Goal: Task Accomplishment & Management: Use online tool/utility

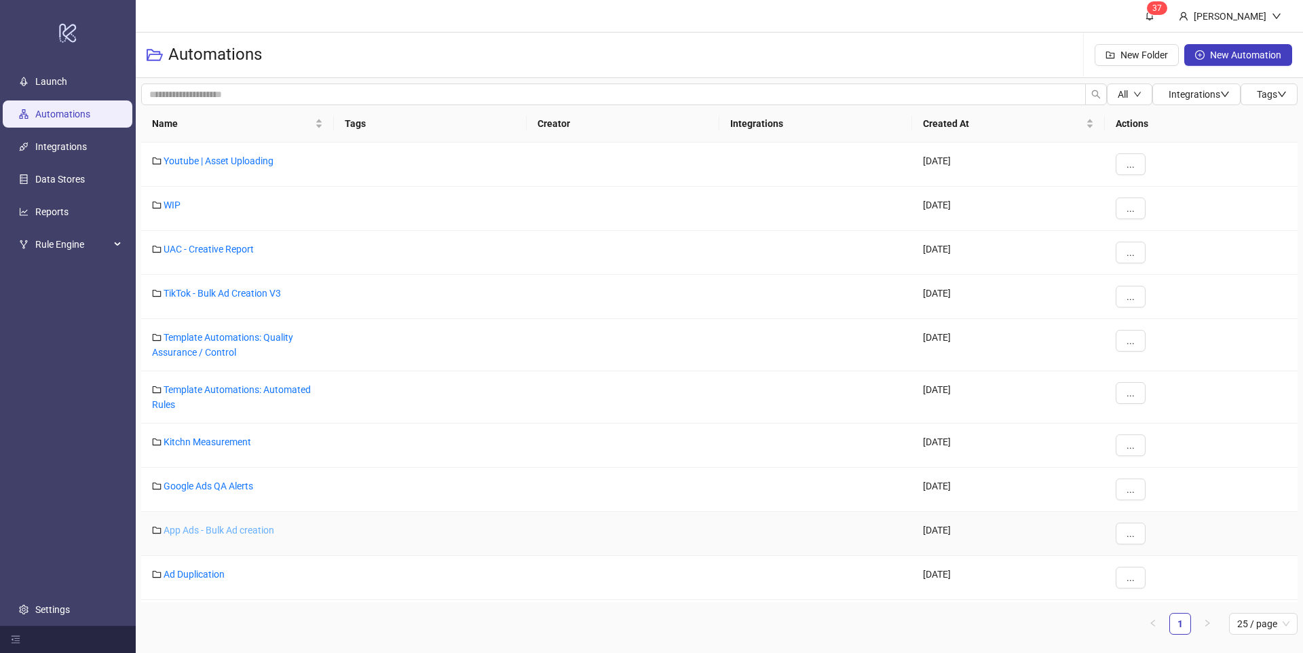
click at [204, 529] on link "App Ads - Bulk Ad creation" at bounding box center [219, 529] width 111 height 11
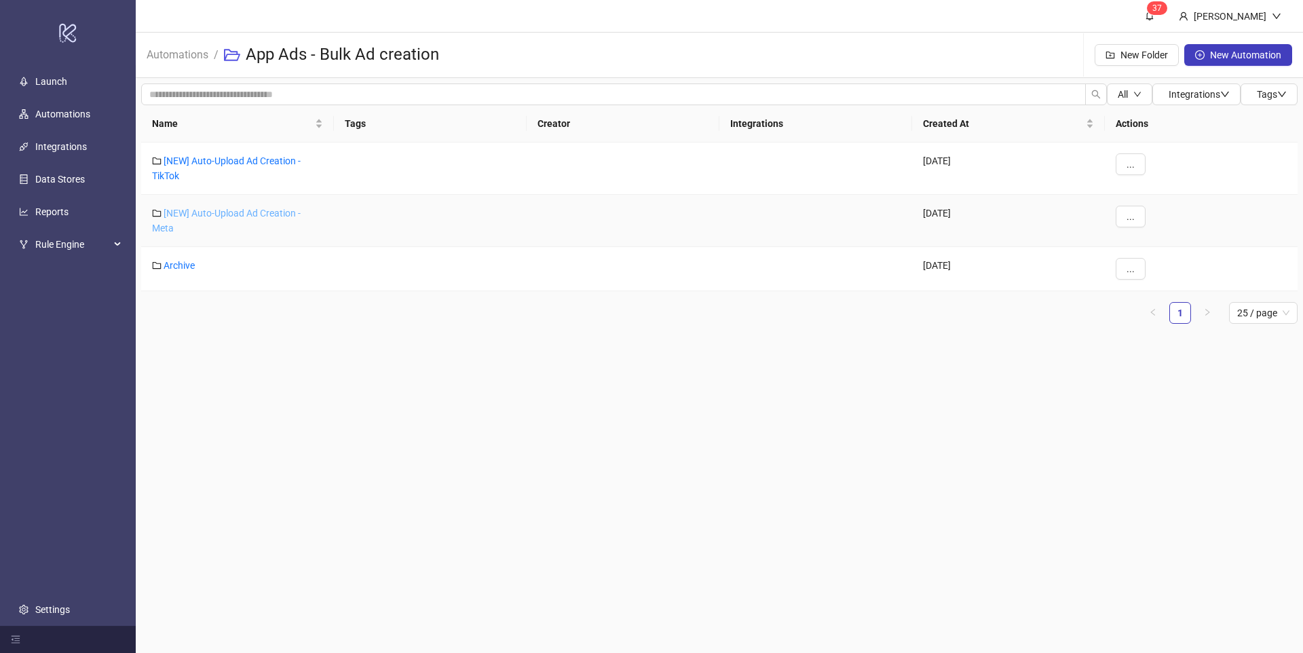
click at [179, 210] on link "[NEW] Auto-Upload Ad Creation - Meta" at bounding box center [226, 221] width 149 height 26
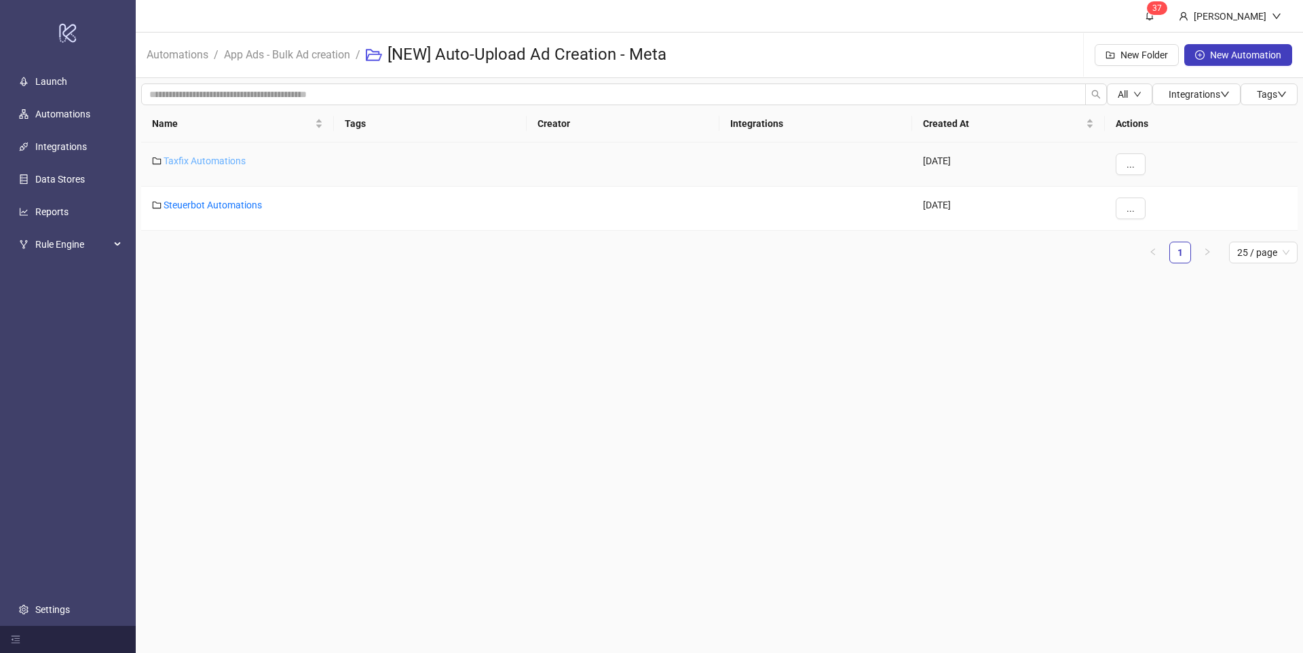
click at [202, 164] on link "Taxfix Automations" at bounding box center [205, 160] width 82 height 11
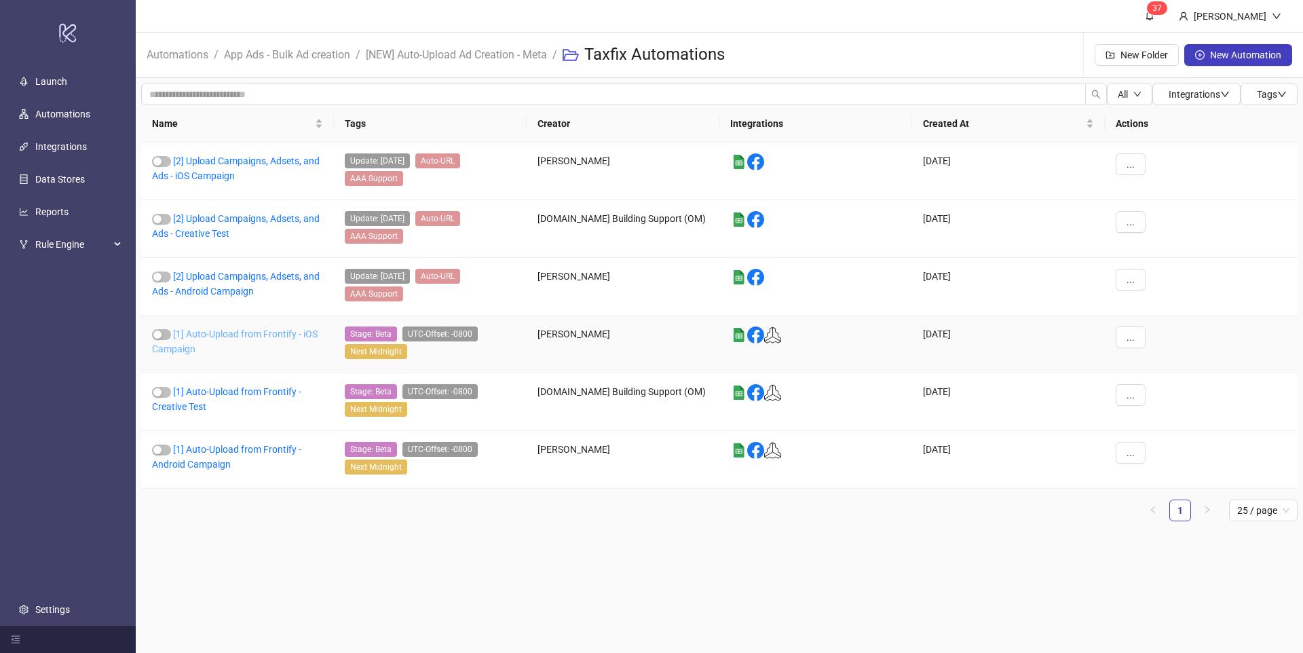
click at [220, 335] on link "[1] Auto-Upload from Frontify - iOS Campaign" at bounding box center [235, 341] width 166 height 26
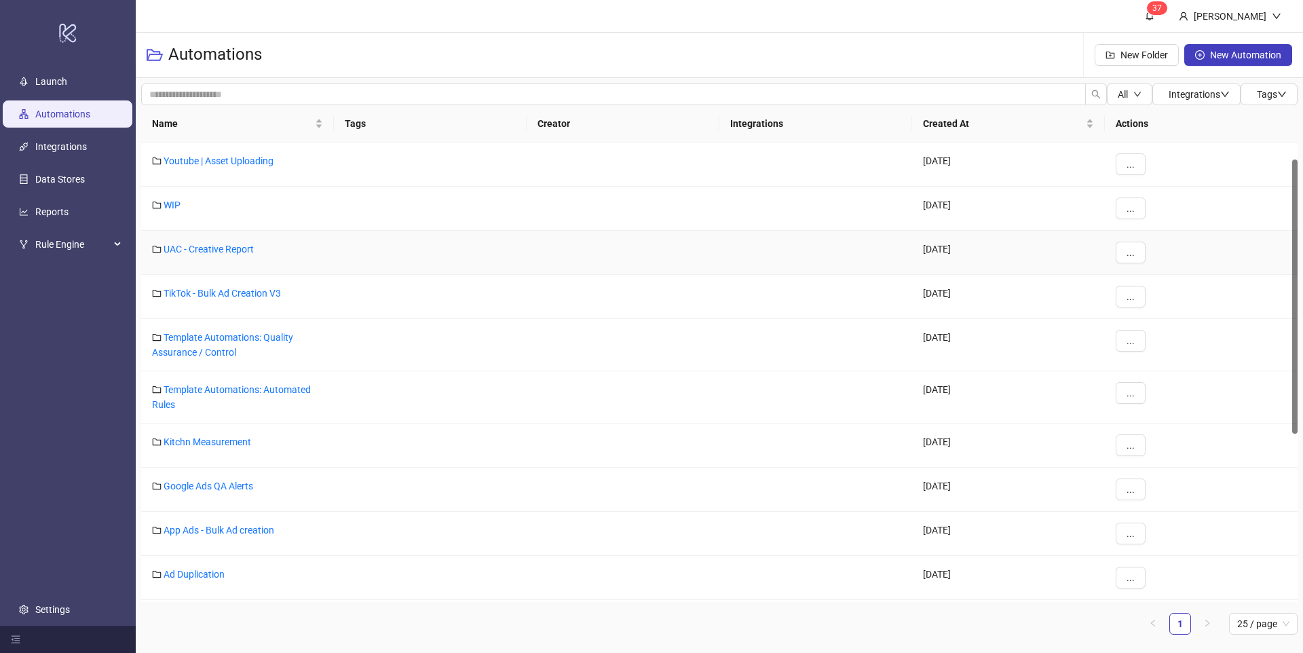
scroll to position [28, 0]
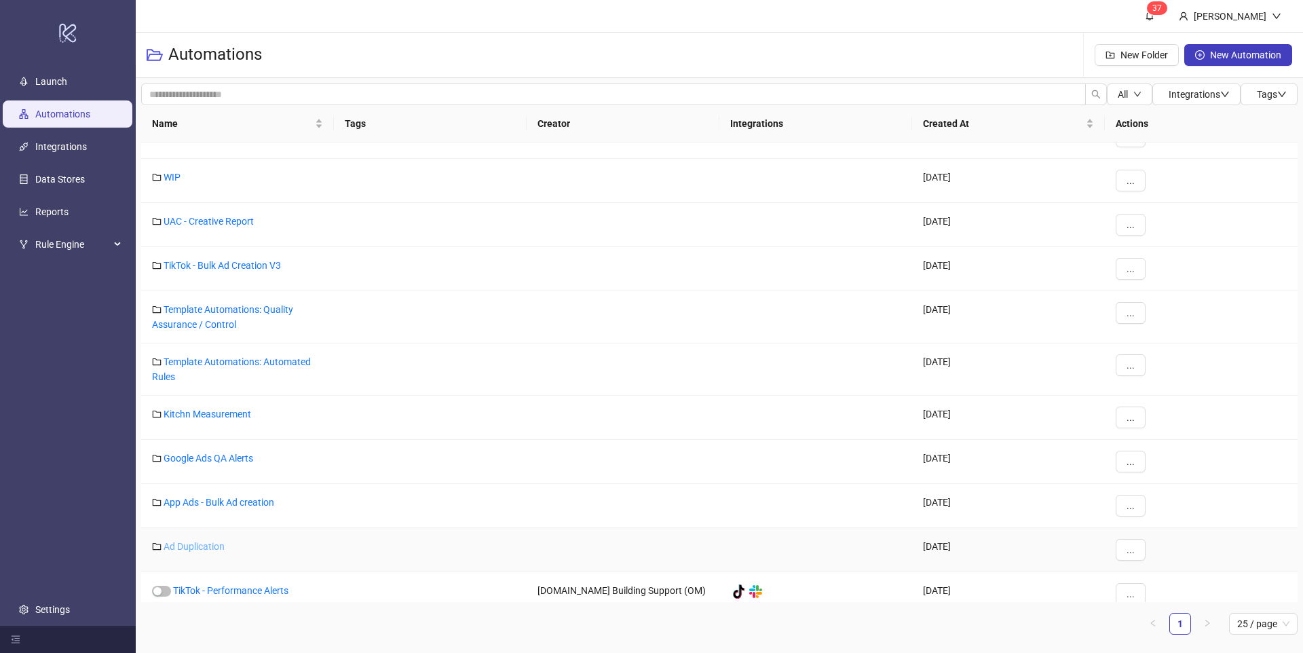
click at [201, 548] on link "Ad Duplication" at bounding box center [194, 546] width 61 height 11
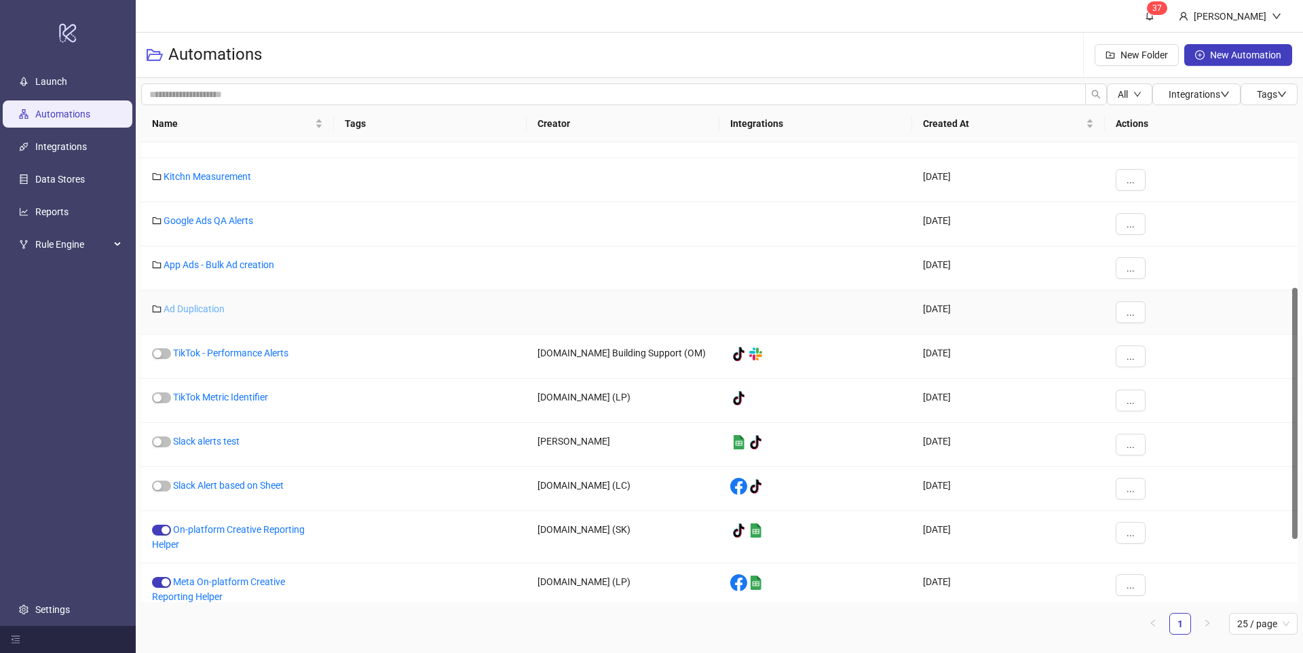
scroll to position [263, 0]
click at [224, 267] on link "App Ads - Bulk Ad creation" at bounding box center [219, 267] width 111 height 11
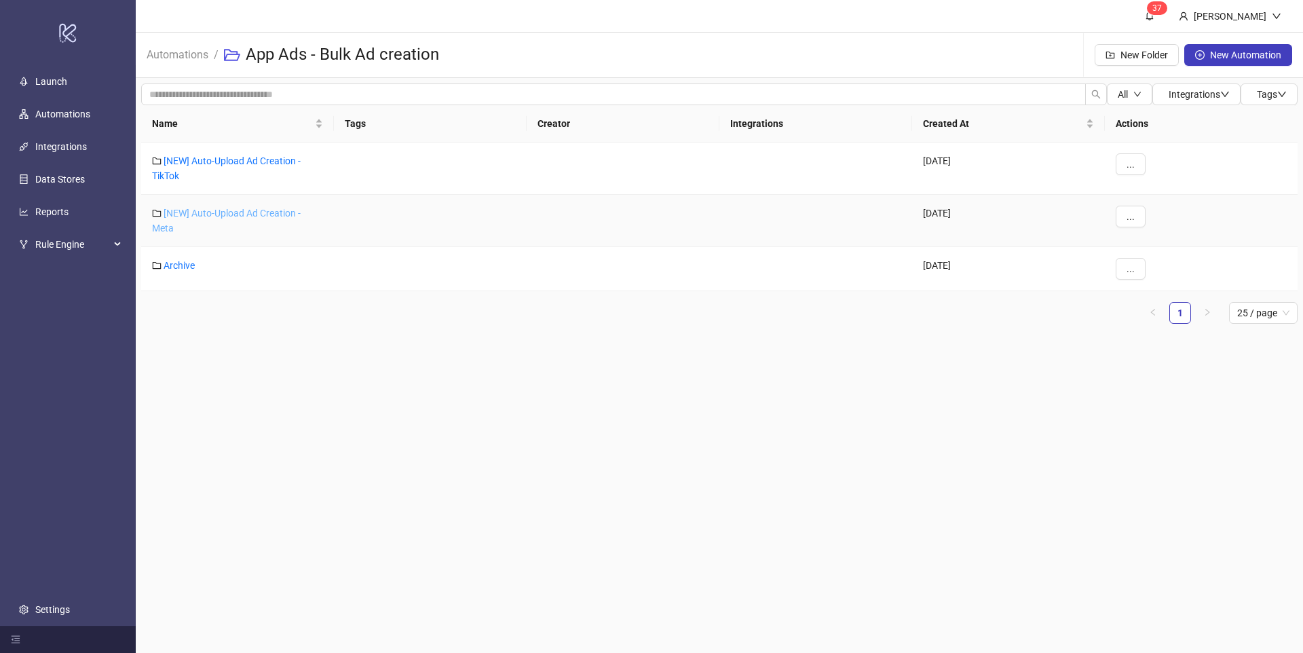
click at [241, 212] on link "[NEW] Auto-Upload Ad Creation - Meta" at bounding box center [226, 221] width 149 height 26
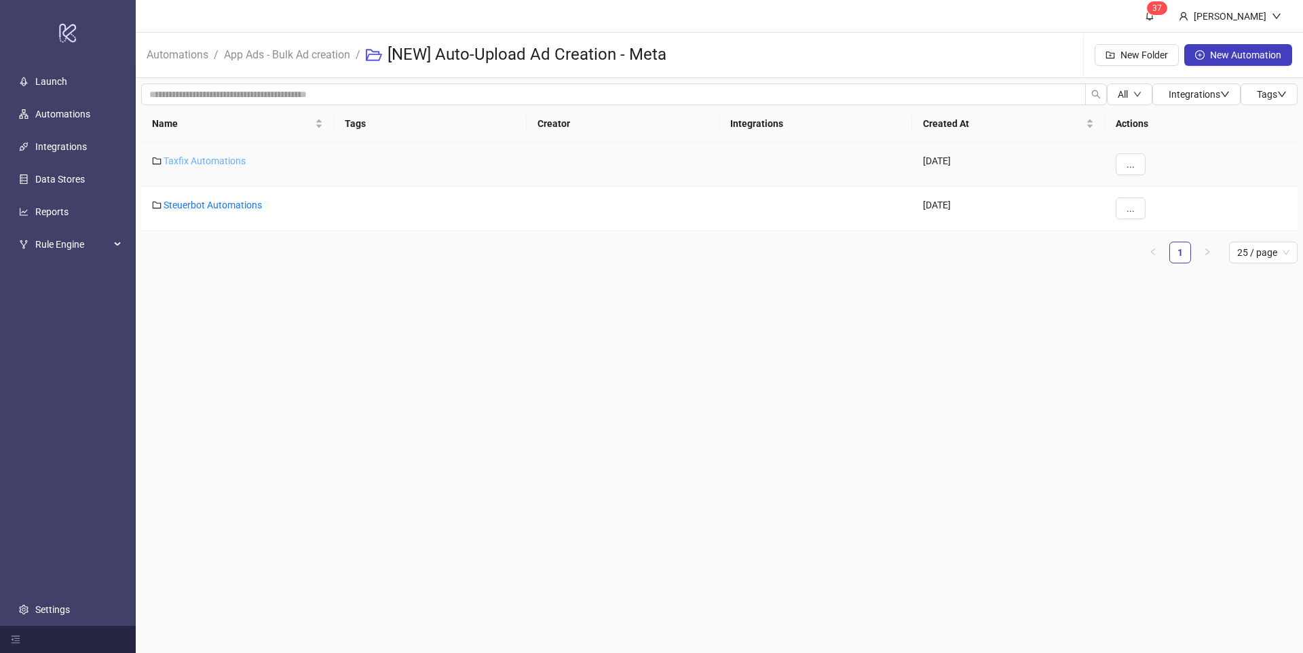
click at [222, 160] on link "Taxfix Automations" at bounding box center [205, 160] width 82 height 11
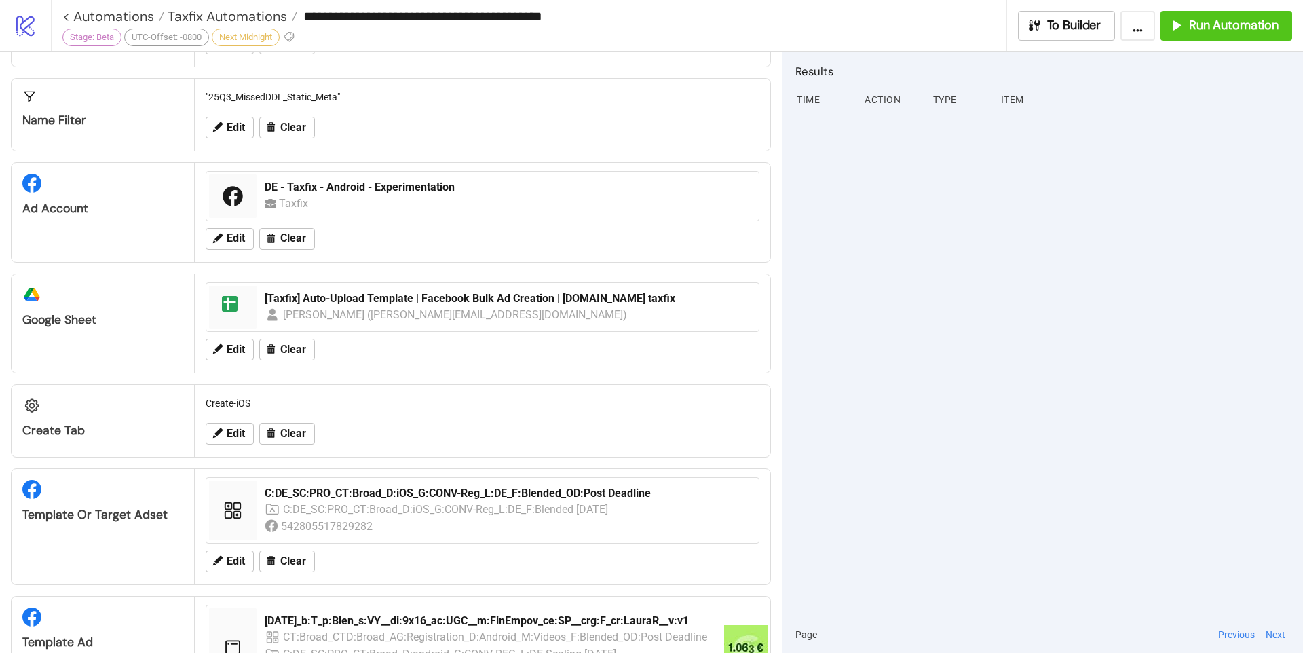
scroll to position [209, 0]
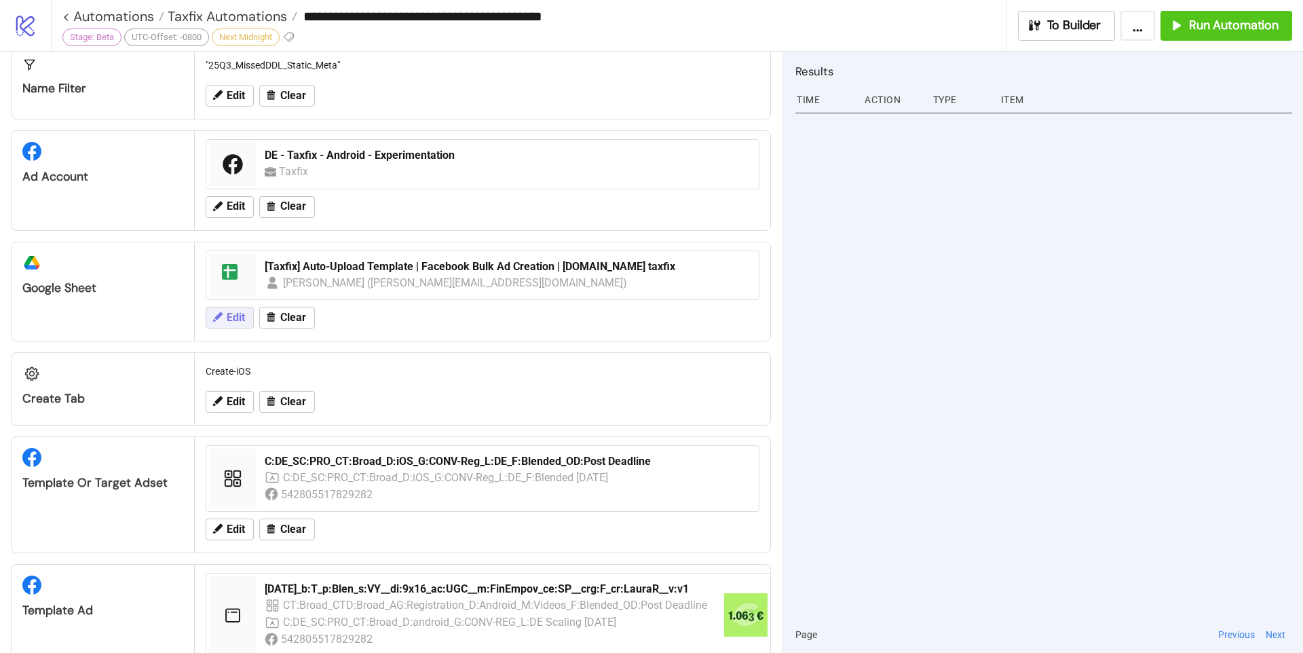
click at [215, 318] on icon at bounding box center [217, 316] width 9 height 9
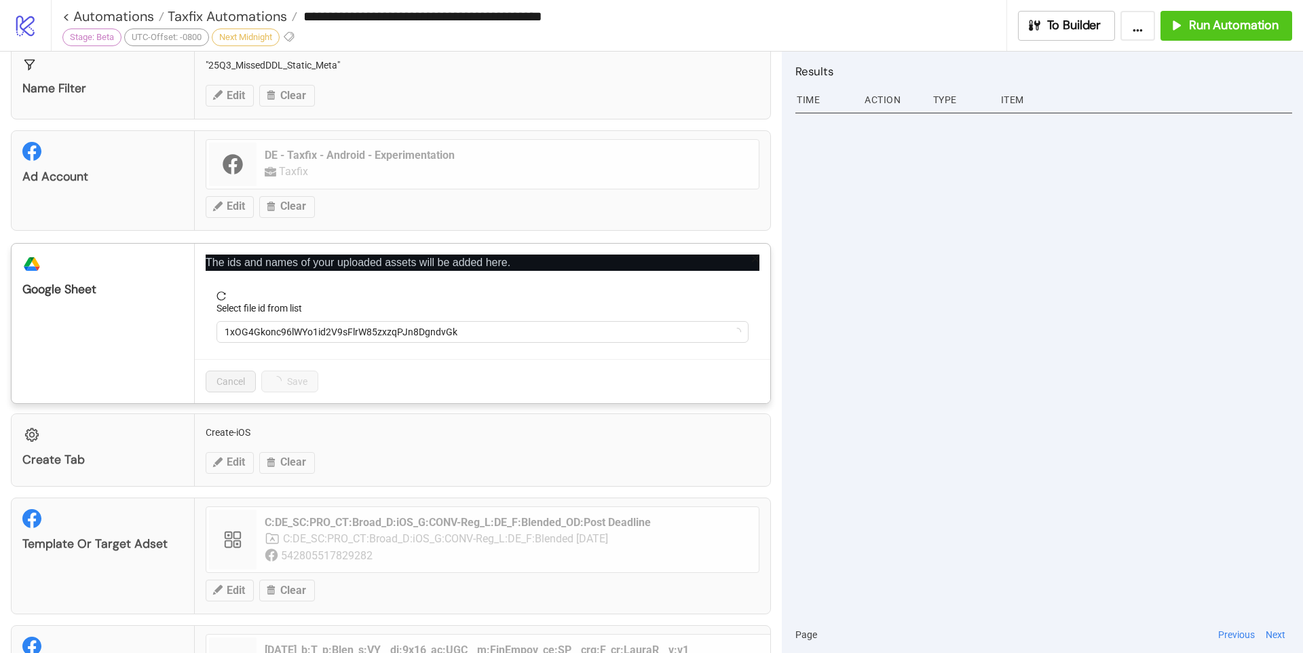
click at [445, 433] on div "**********" at bounding box center [651, 326] width 1303 height 653
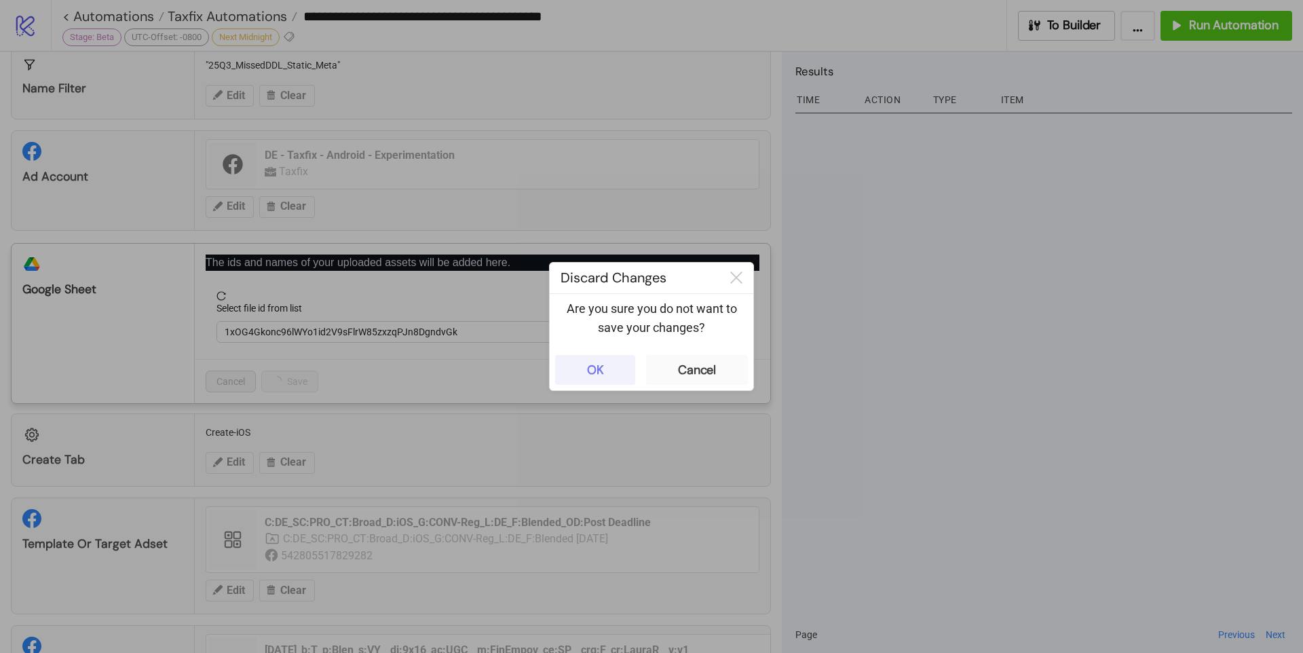
click at [615, 371] on button "OK" at bounding box center [595, 370] width 80 height 30
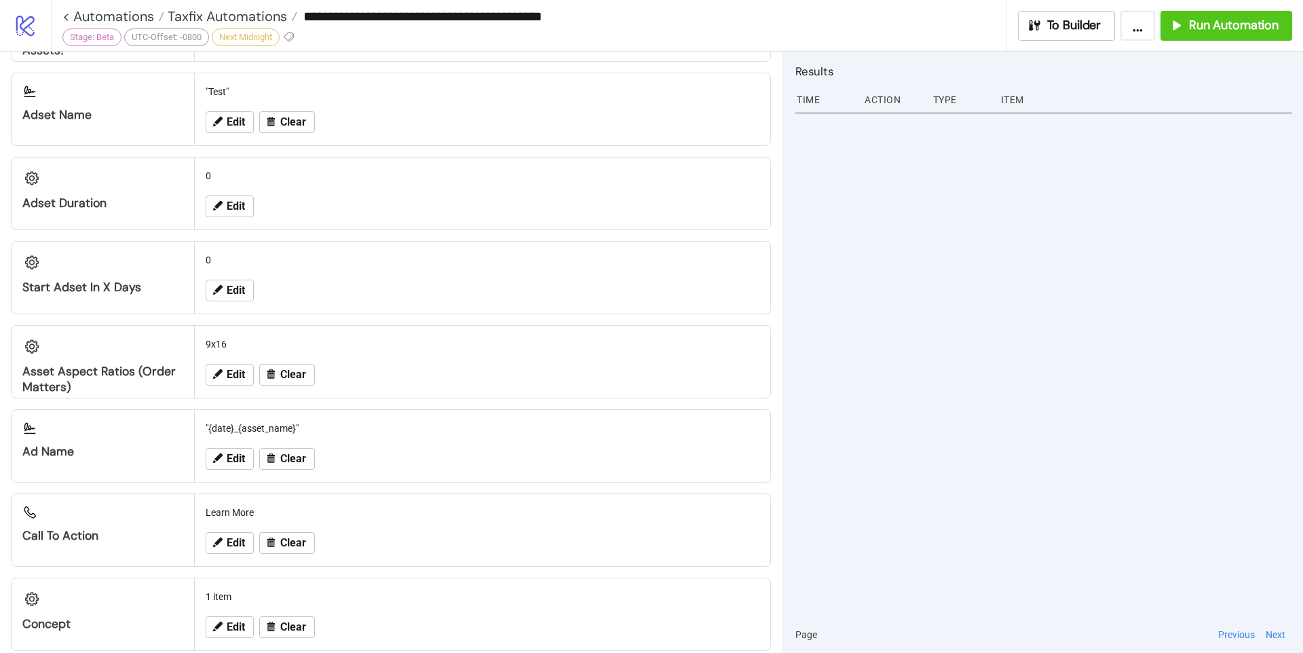
scroll to position [1014, 0]
click at [490, 353] on div "9x16" at bounding box center [482, 343] width 565 height 26
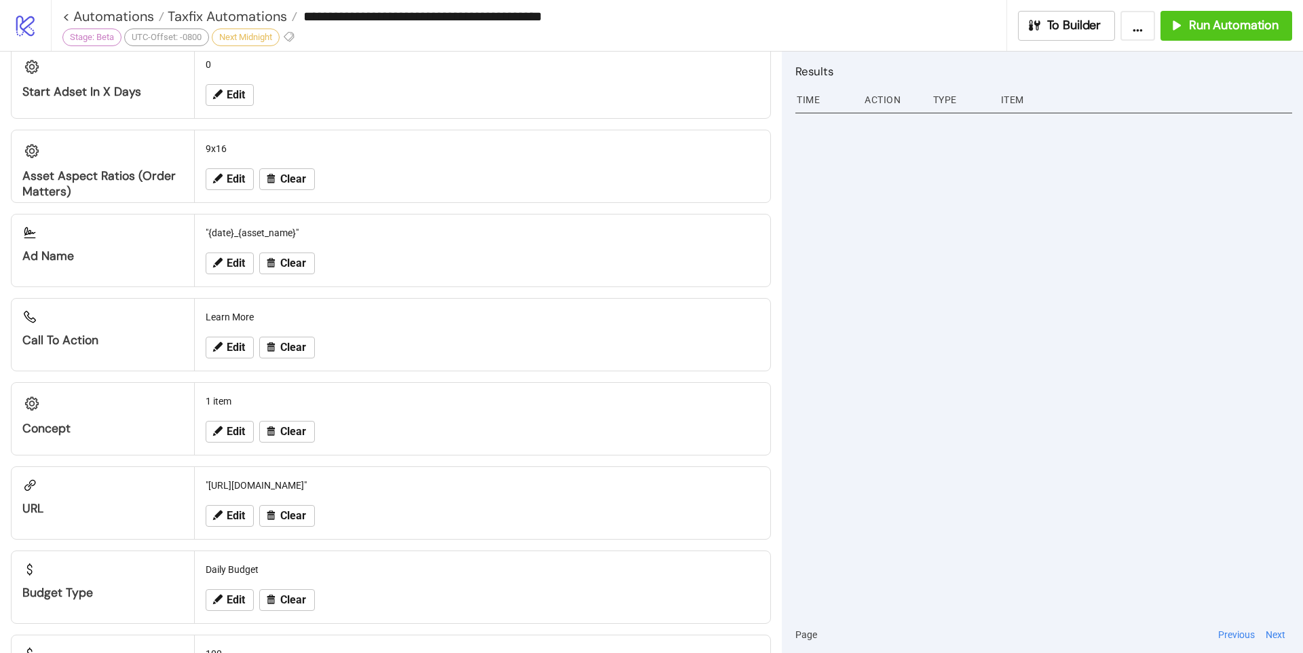
scroll to position [1212, 0]
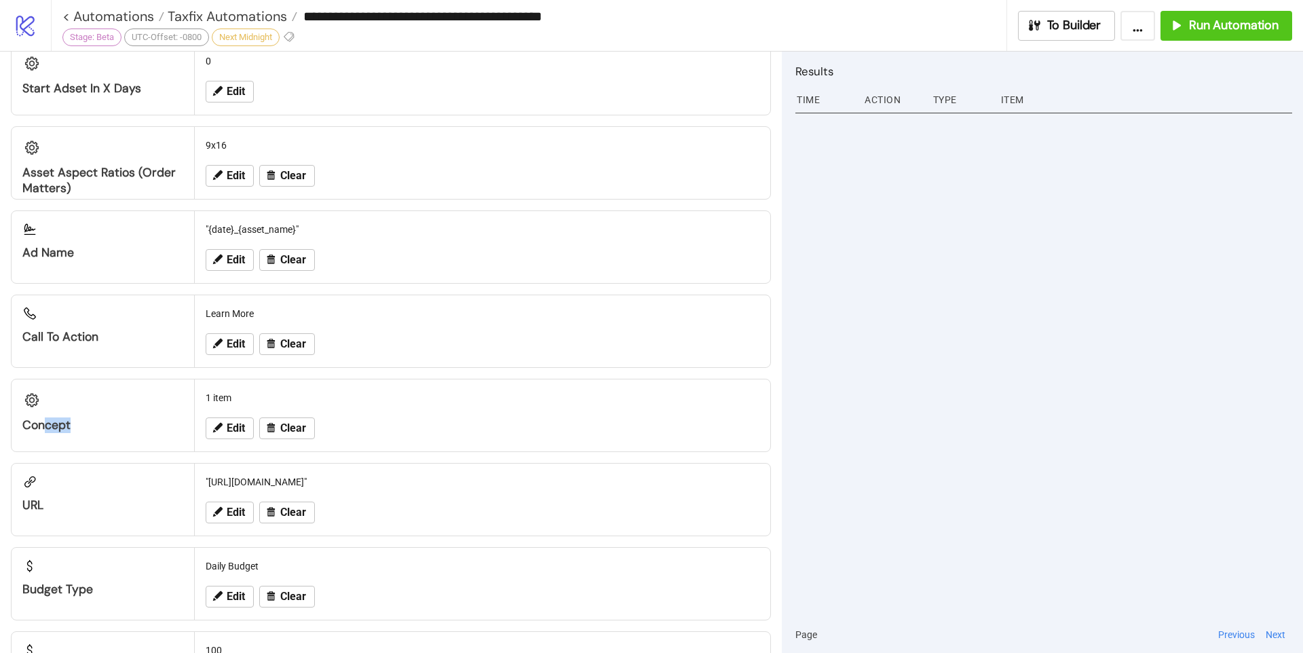
drag, startPoint x: 46, startPoint y: 427, endPoint x: 104, endPoint y: 423, distance: 58.4
click at [104, 423] on div "Concept" at bounding box center [102, 425] width 161 height 16
drag, startPoint x: 50, startPoint y: 423, endPoint x: 95, endPoint y: 424, distance: 44.8
click at [61, 423] on div "Concept" at bounding box center [102, 425] width 161 height 16
click at [216, 434] on icon at bounding box center [217, 427] width 12 height 12
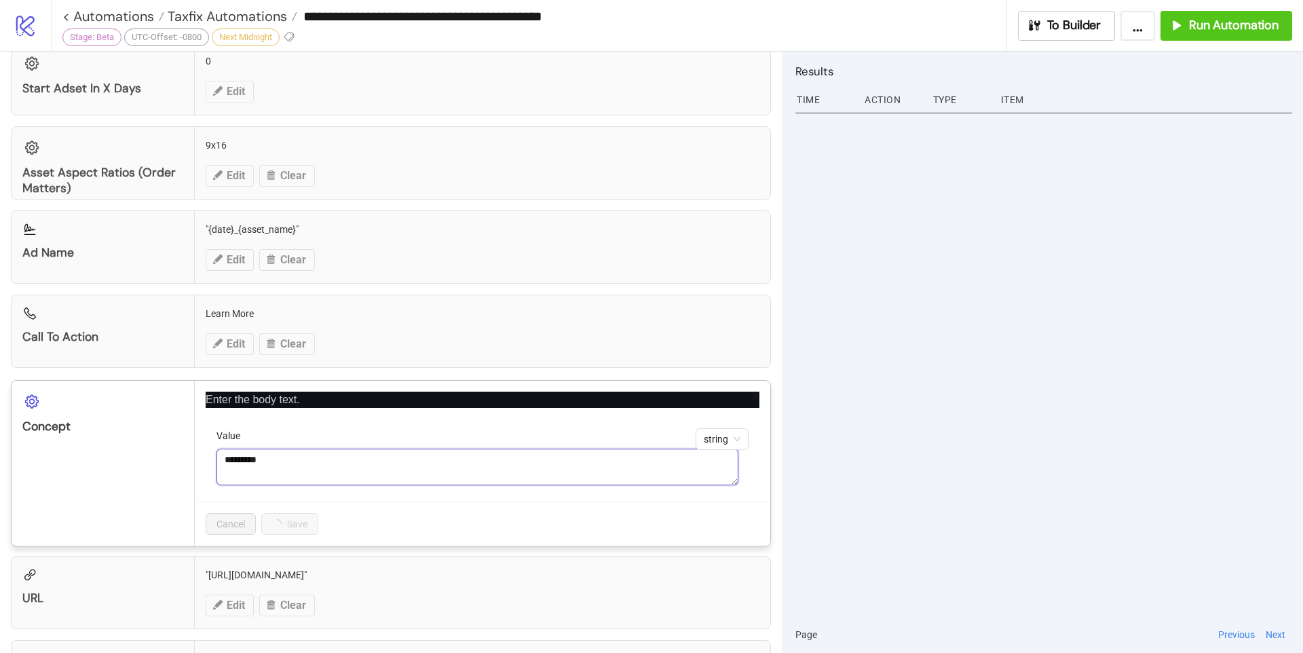
click at [323, 466] on textarea "*********" at bounding box center [477, 466] width 522 height 37
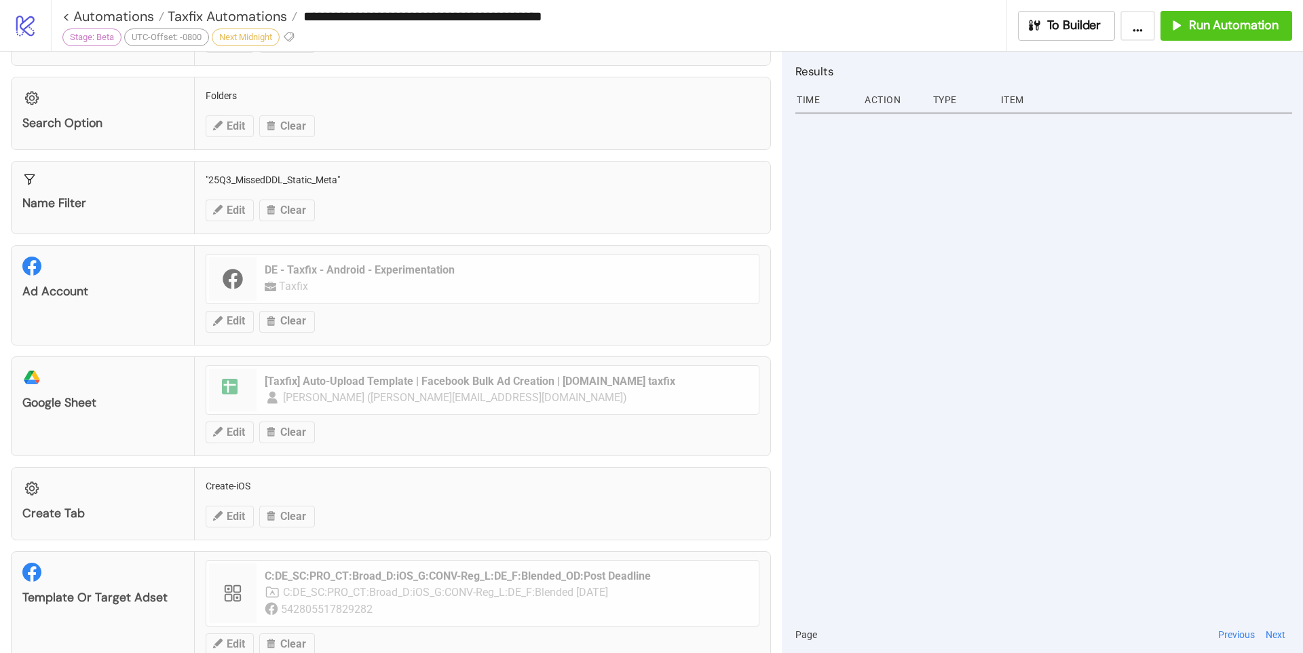
scroll to position [0, 0]
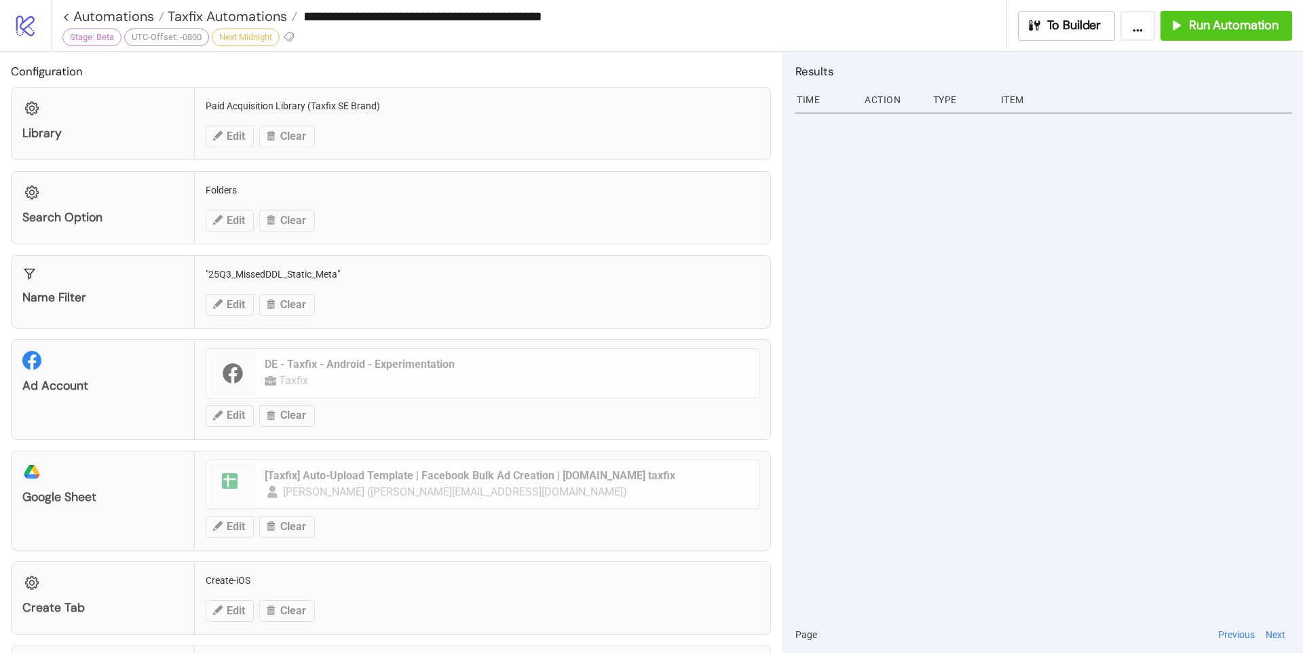
click at [484, 425] on div "Ad Account DE - Taxfix - Android - Experimentation Taxfix Edit Clear" at bounding box center [391, 389] width 760 height 100
click at [74, 499] on div "**********" at bounding box center [651, 326] width 1303 height 653
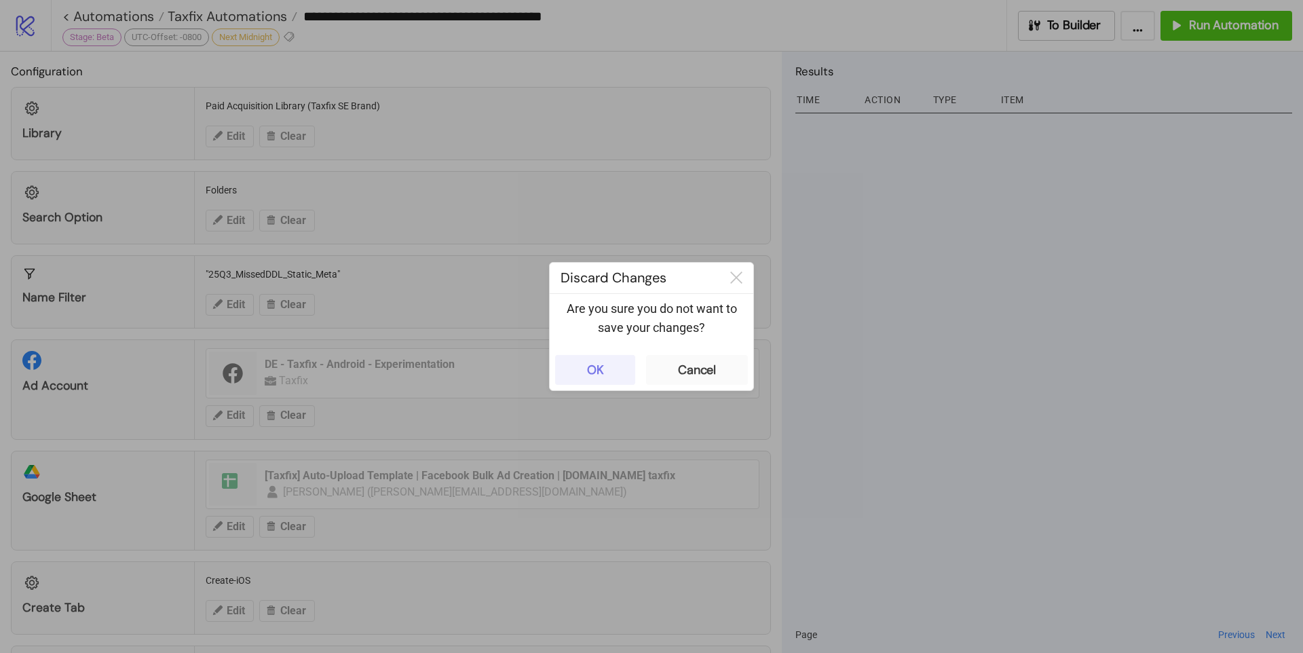
click at [615, 370] on button "OK" at bounding box center [595, 370] width 80 height 30
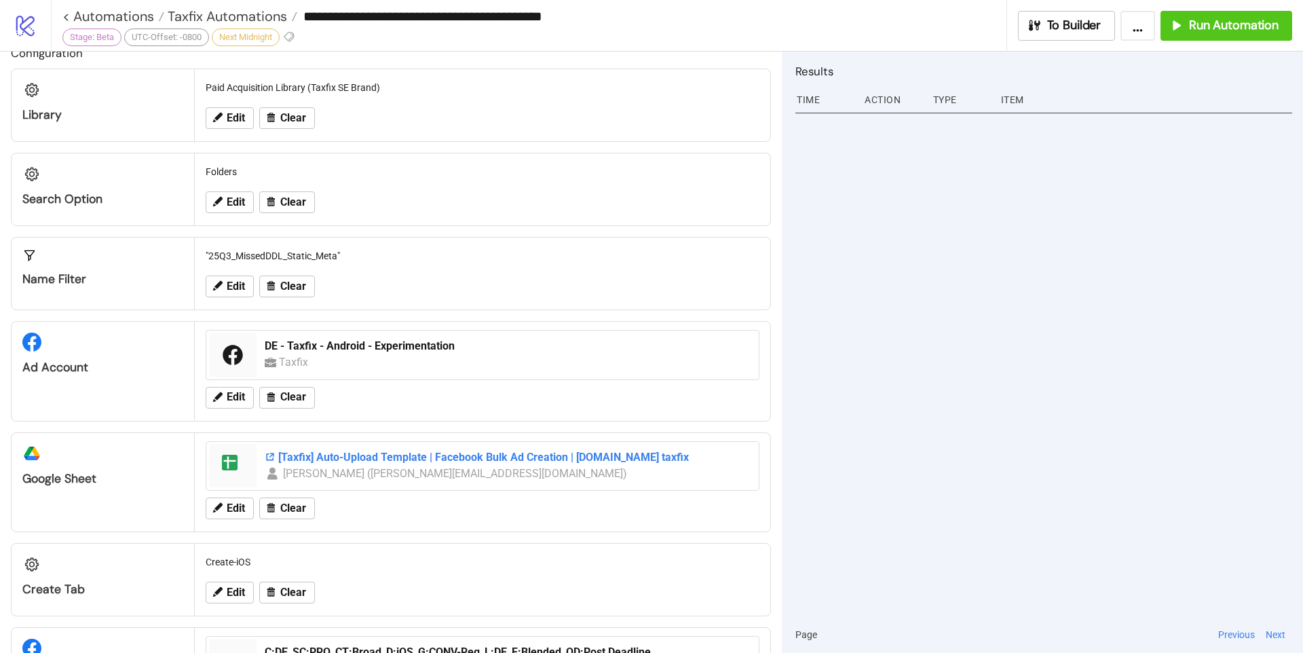
scroll to position [112, 0]
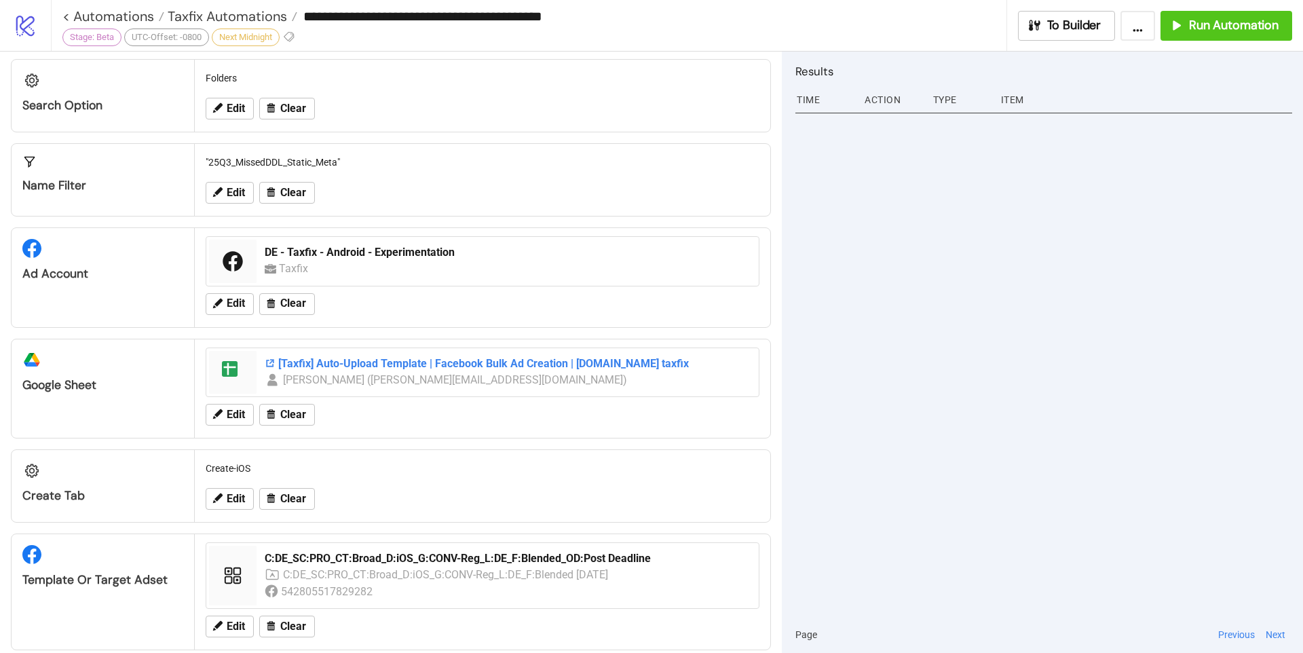
click at [484, 364] on div "[Taxfix] Auto-Upload Template | Facebook Bulk Ad Creation | [DOMAIN_NAME] taxfix" at bounding box center [508, 363] width 486 height 15
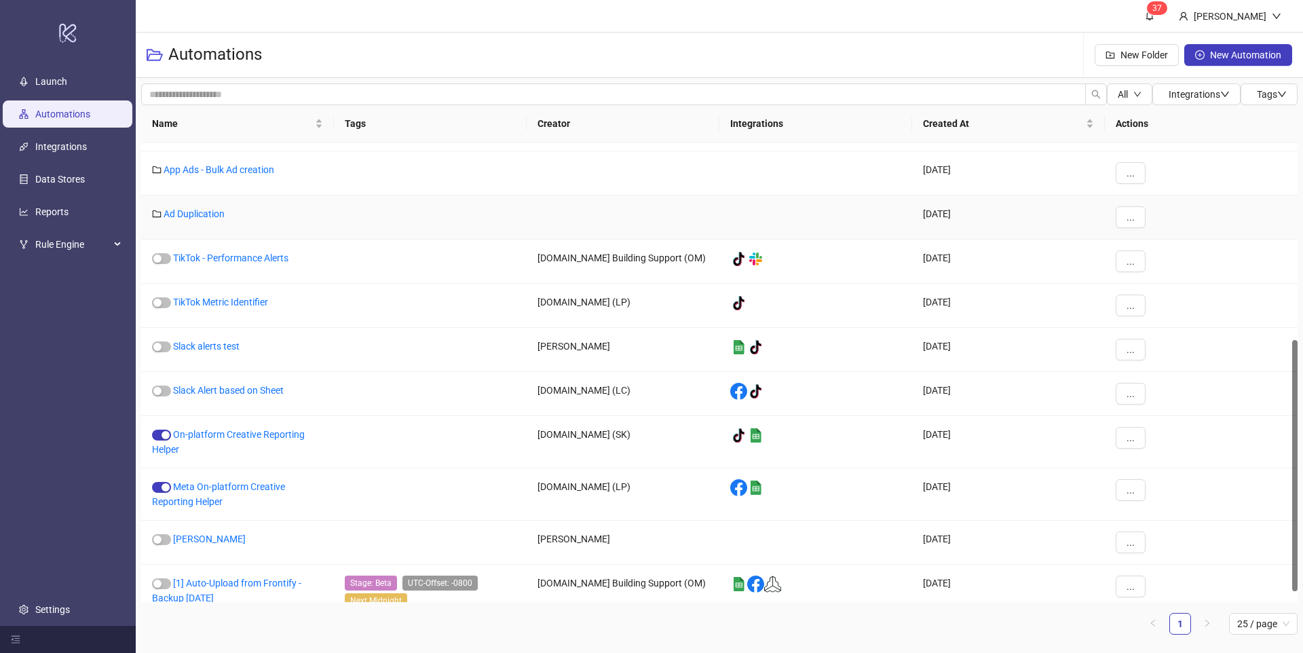
scroll to position [226, 0]
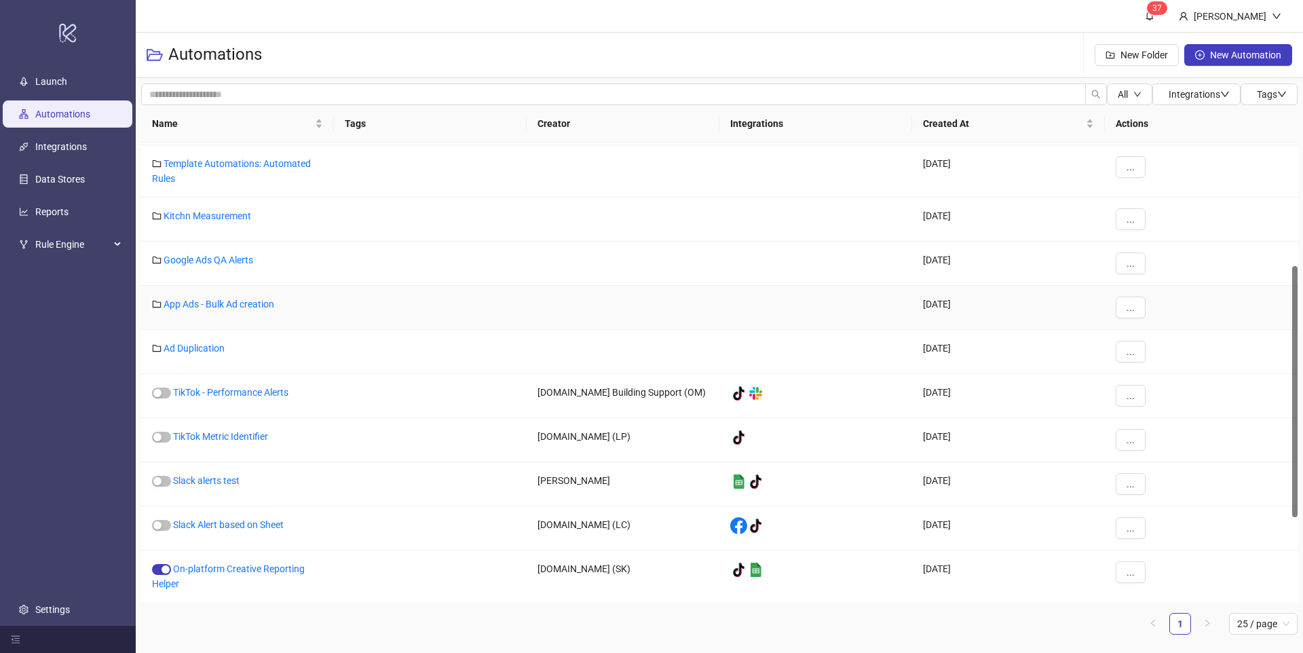
click at [212, 313] on div "App Ads - Bulk Ad creation" at bounding box center [237, 308] width 193 height 44
click at [217, 307] on link "App Ads - Bulk Ad creation" at bounding box center [219, 304] width 111 height 11
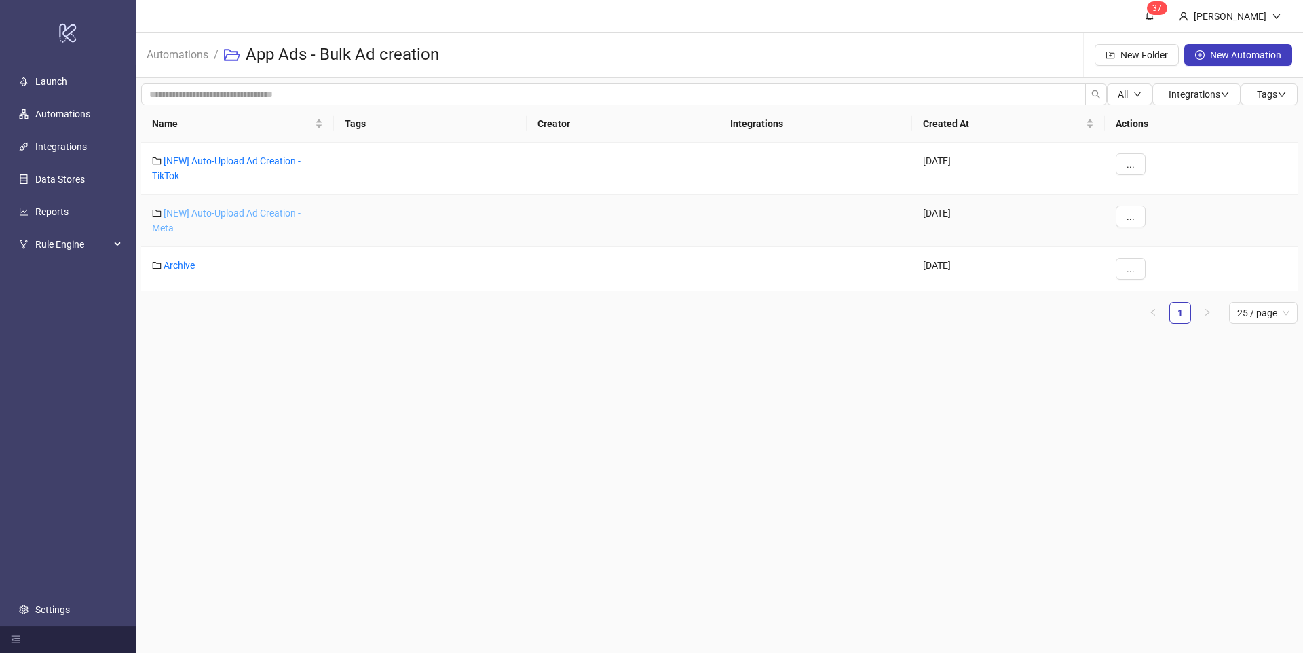
click at [259, 210] on link "[NEW] Auto-Upload Ad Creation - Meta" at bounding box center [226, 221] width 149 height 26
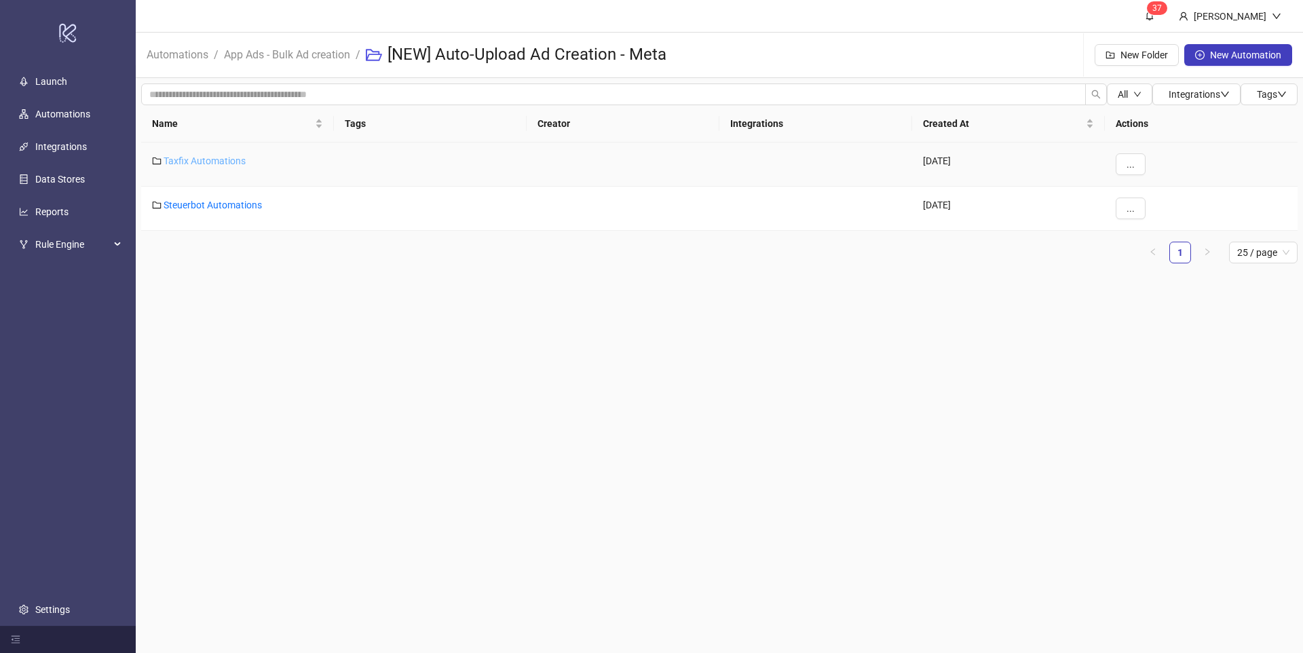
click at [233, 164] on link "Taxfix Automations" at bounding box center [205, 160] width 82 height 11
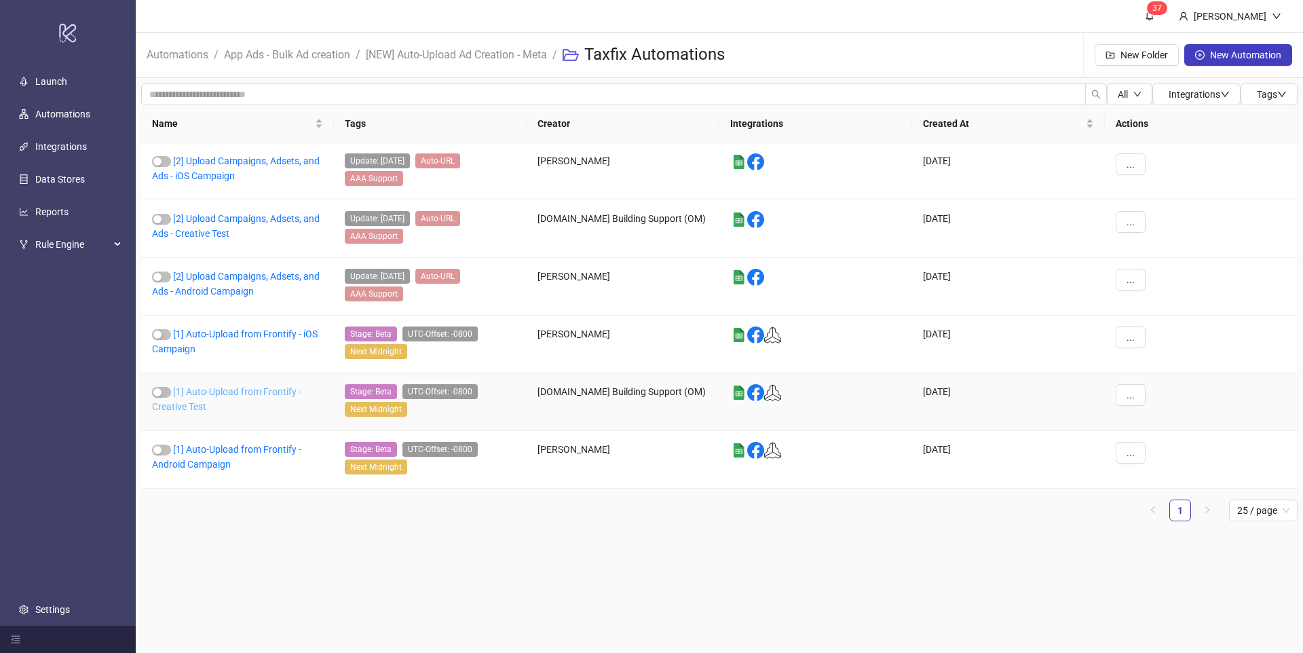
click at [195, 394] on link "[1] Auto-Upload from Frontify - Creative Test" at bounding box center [226, 399] width 149 height 26
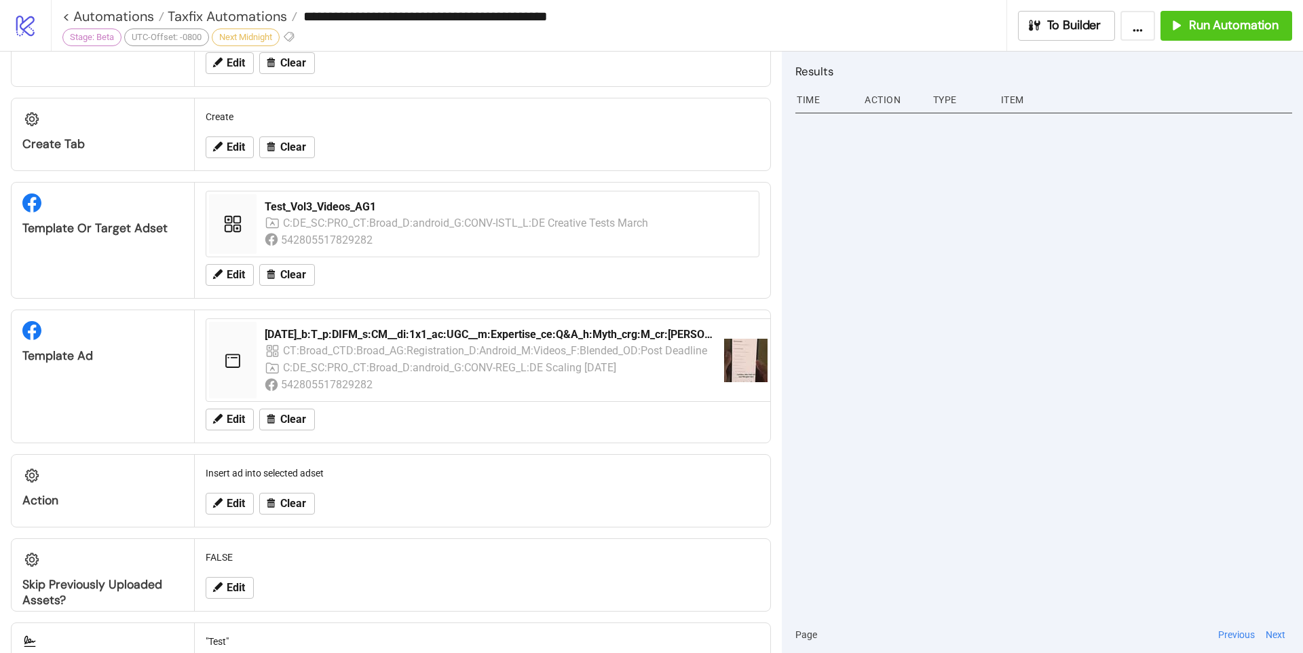
scroll to position [452, 0]
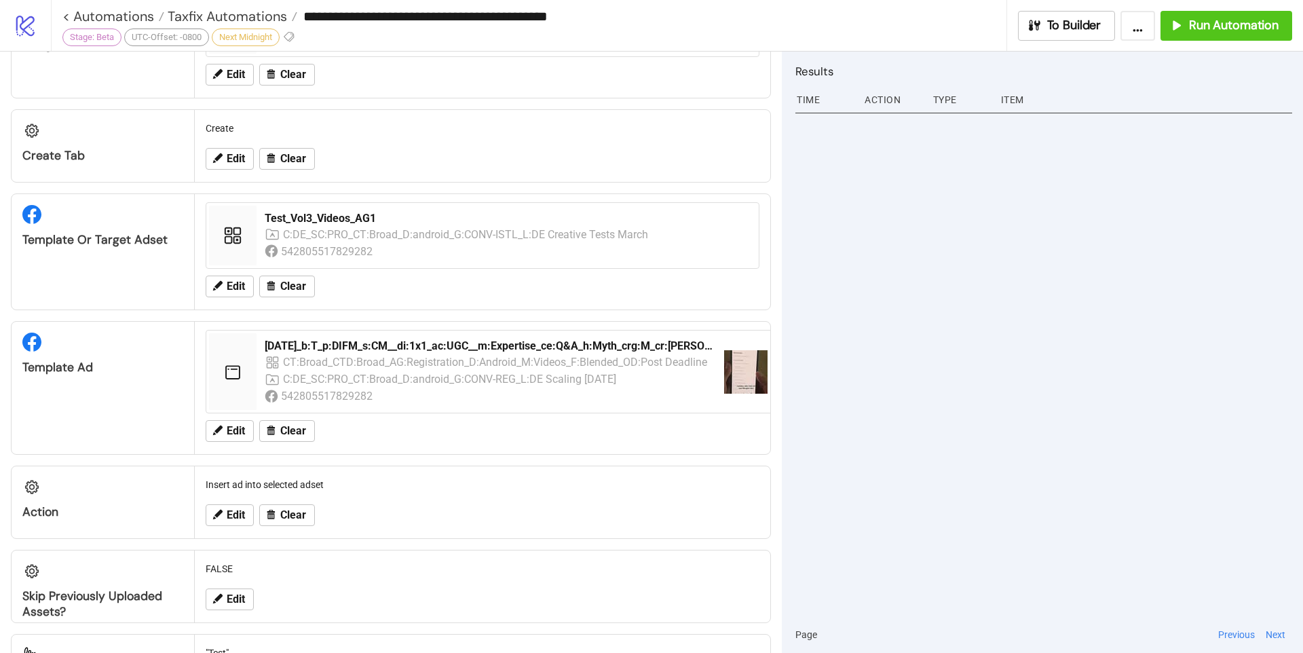
click at [736, 383] on img at bounding box center [745, 371] width 43 height 43
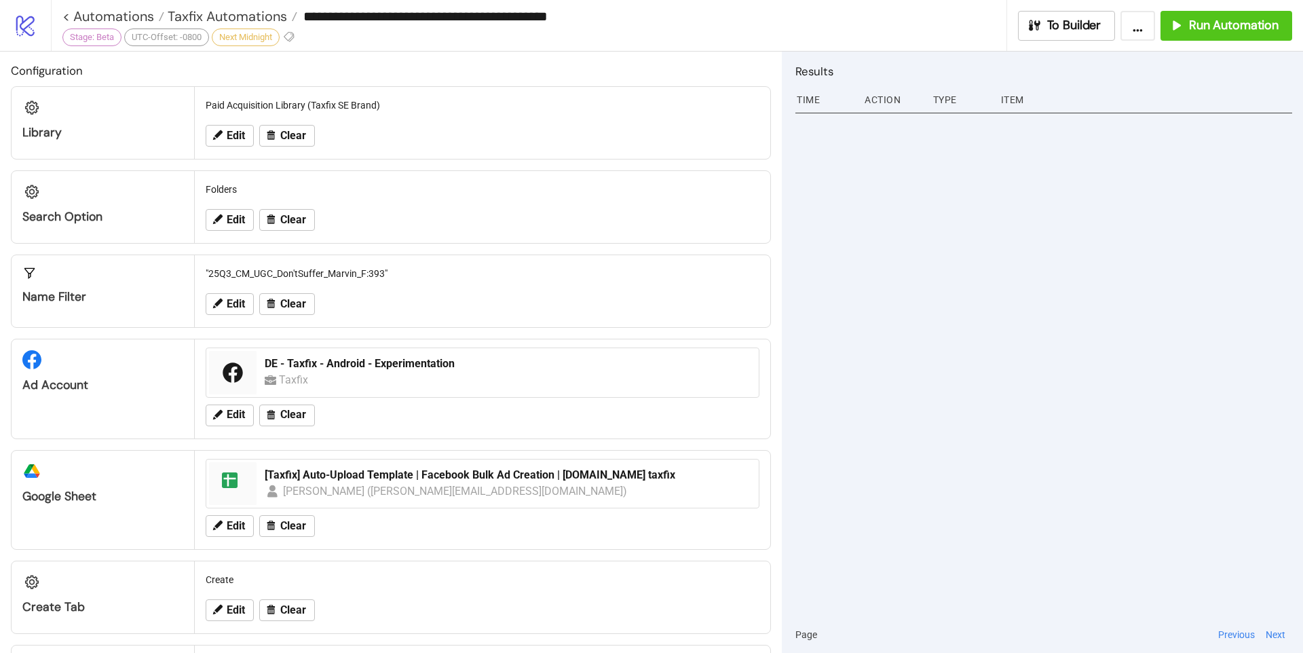
scroll to position [0, 0]
